Goal: Task Accomplishment & Management: Manage account settings

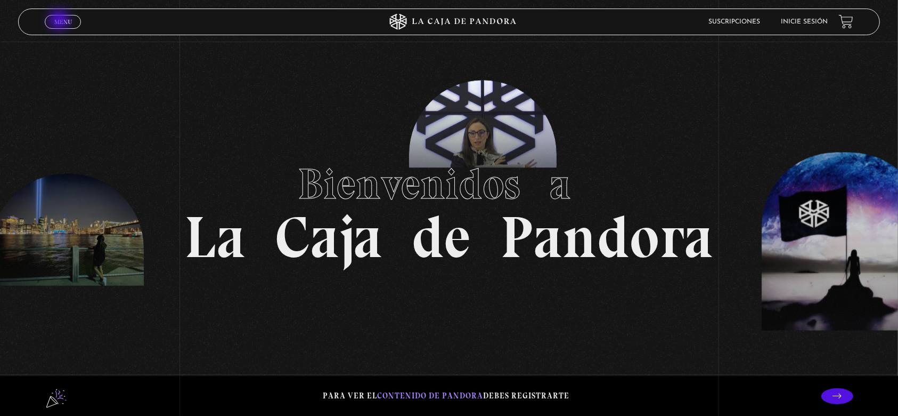
drag, startPoint x: 0, startPoint y: 0, endPoint x: 60, endPoint y: 20, distance: 63.5
click at [60, 20] on span "Menu" at bounding box center [63, 22] width 18 height 6
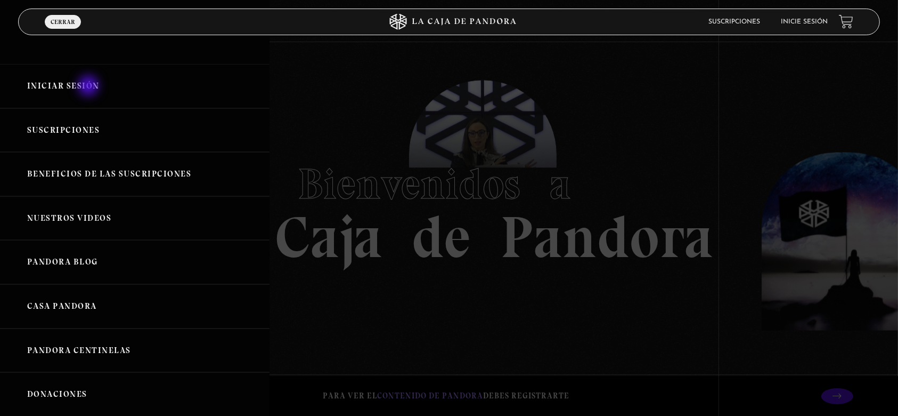
click at [90, 86] on link "Iniciar Sesión" at bounding box center [135, 86] width 270 height 44
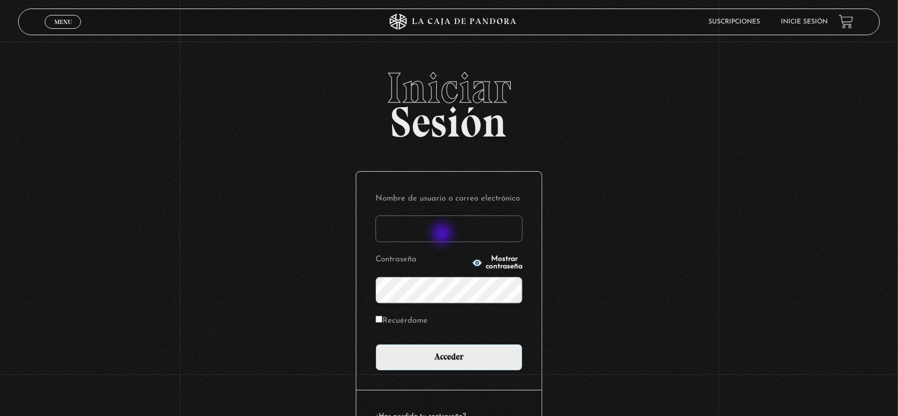
click at [443, 234] on input "Nombre de usuario o correo electrónico" at bounding box center [449, 228] width 147 height 27
type input "marcosmezavargas24@gmail.com"
click at [383, 320] on input "Recuérdame" at bounding box center [379, 318] width 7 height 7
checkbox input "true"
click at [486, 262] on span "Mostrar contraseña" at bounding box center [504, 262] width 37 height 15
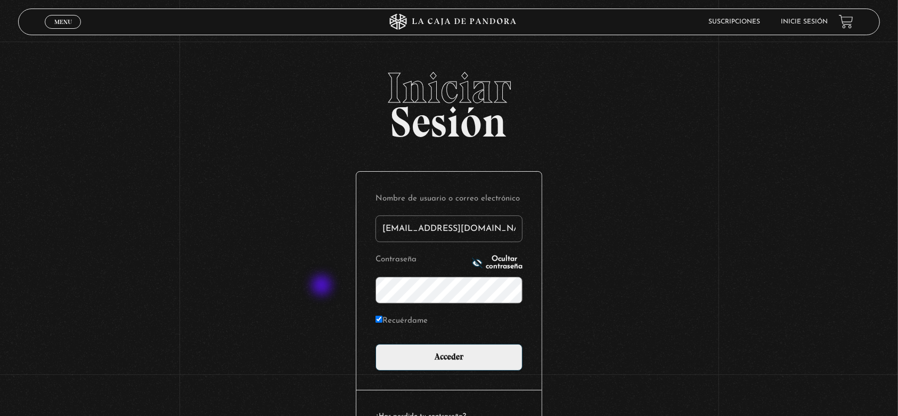
click at [323, 287] on div "Iniciar Sesión Nombre de usuario o correo electrónico marcosmezavargas24@gmail.…" at bounding box center [449, 271] width 898 height 408
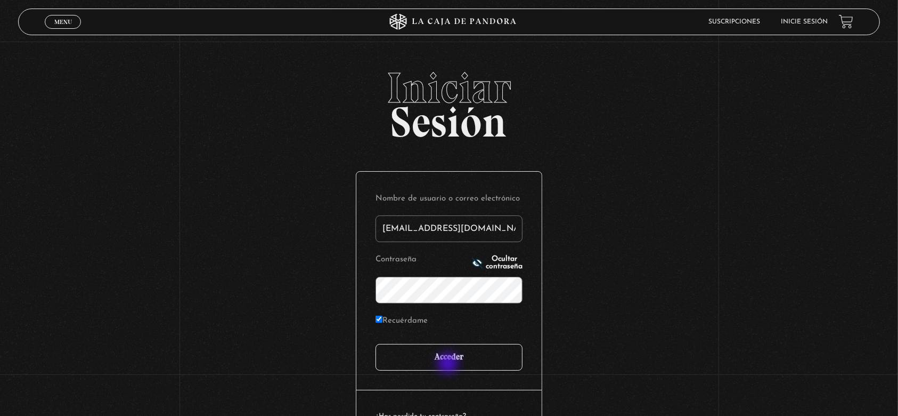
click at [449, 364] on input "Acceder" at bounding box center [449, 357] width 147 height 27
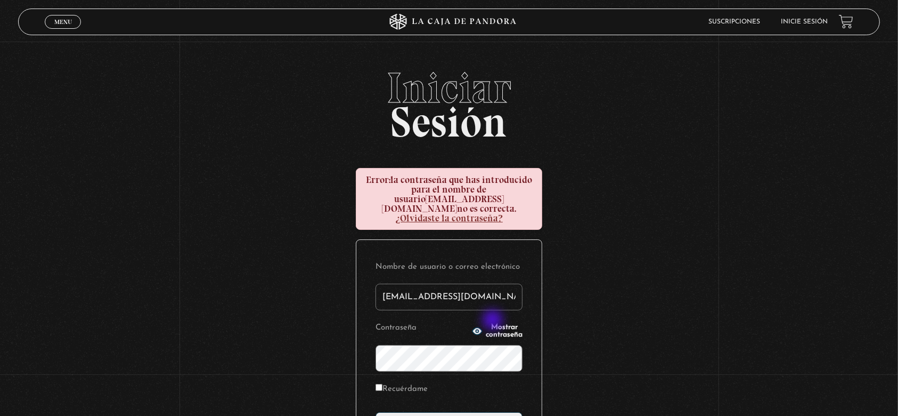
click at [494, 323] on span "Mostrar contraseña" at bounding box center [504, 330] width 37 height 15
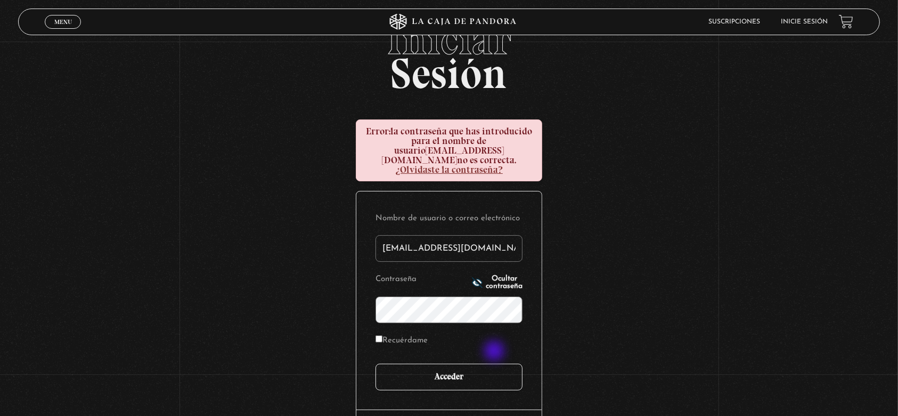
scroll to position [71, 0]
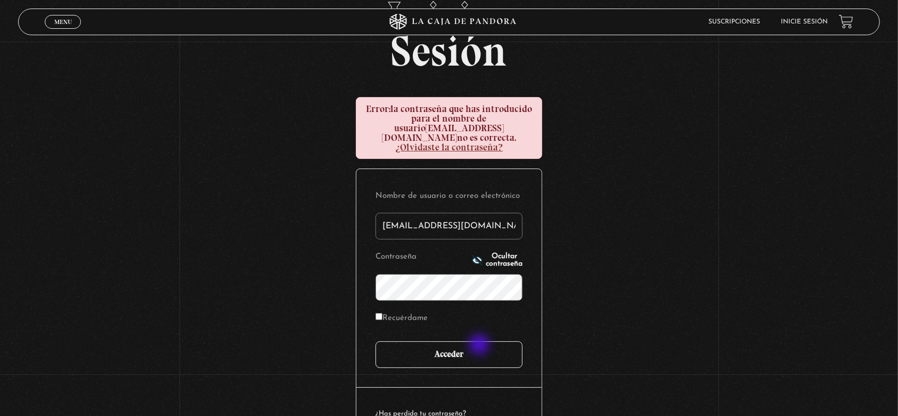
click at [481, 345] on input "Acceder" at bounding box center [449, 354] width 147 height 27
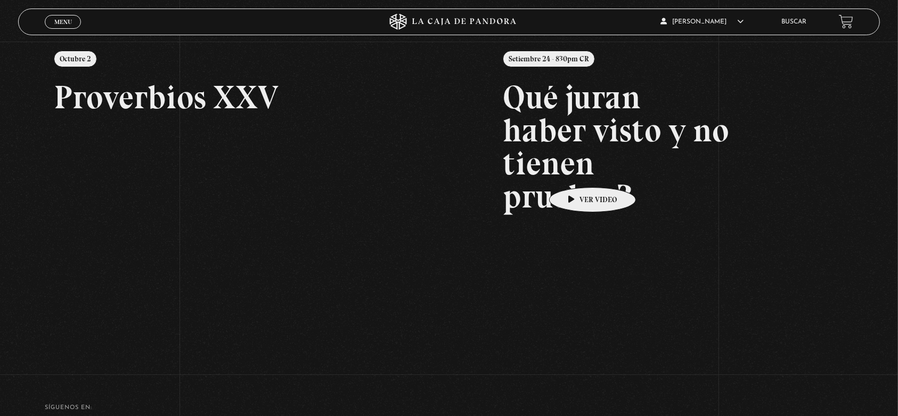
scroll to position [142, 0]
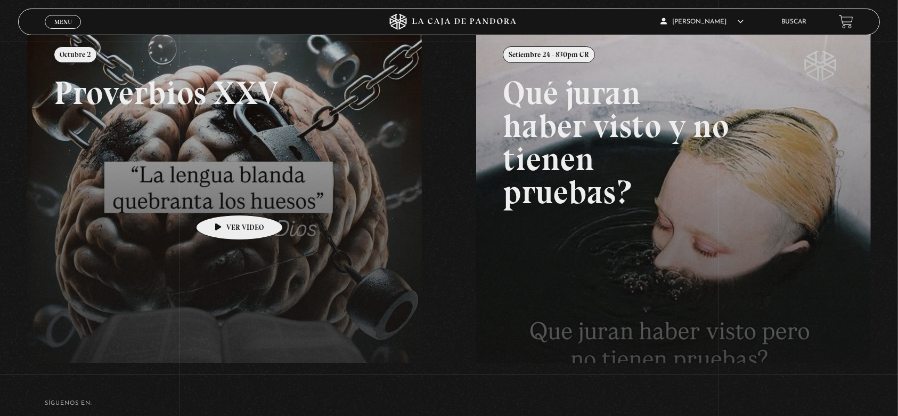
click at [223, 199] on link at bounding box center [476, 238] width 898 height 416
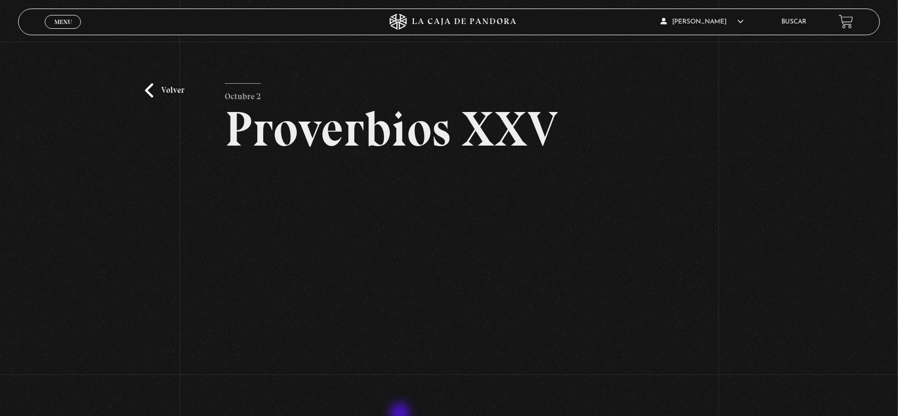
scroll to position [142, 0]
